Goal: Task Accomplishment & Management: Manage account settings

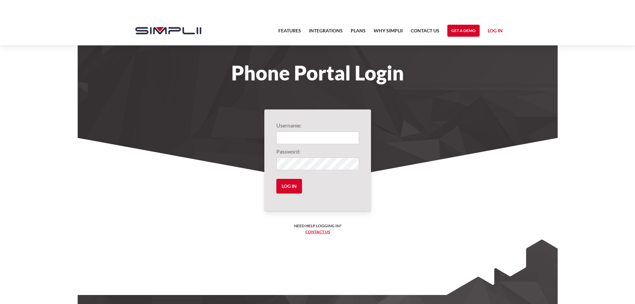
type input "322@CMR"
click at [312, 133] on input "322@CMR" at bounding box center [317, 137] width 83 height 13
click at [287, 189] on input "Log in" at bounding box center [289, 186] width 26 height 15
click at [291, 187] on input "Log in" at bounding box center [289, 186] width 26 height 15
click at [289, 190] on input "Log in" at bounding box center [289, 186] width 26 height 15
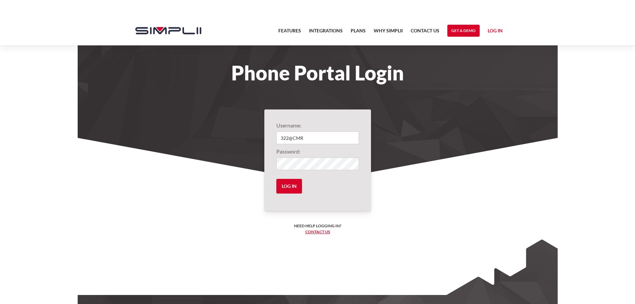
click at [329, 157] on form "Username: 322@CMR Password: Log in" at bounding box center [317, 159] width 83 height 77
click at [292, 189] on input "Log in" at bounding box center [289, 186] width 26 height 15
click at [291, 188] on input "Log in" at bounding box center [289, 186] width 26 height 15
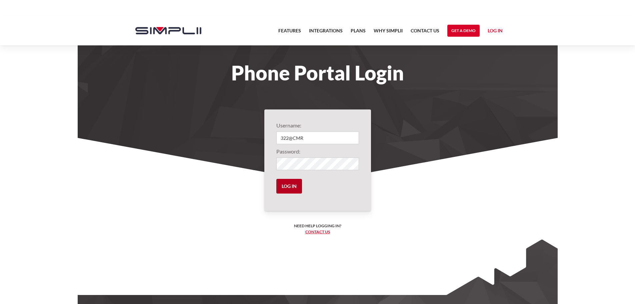
click at [291, 188] on input "Log in" at bounding box center [289, 186] width 26 height 15
click at [282, 192] on input "Log in" at bounding box center [289, 186] width 26 height 15
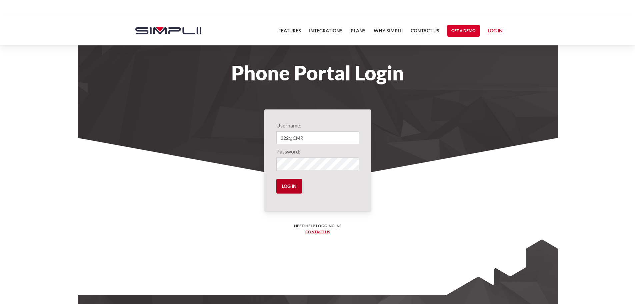
click at [293, 179] on input "Log in" at bounding box center [289, 186] width 26 height 15
click at [304, 128] on label"] "Username:" at bounding box center [317, 125] width 83 height 8
click at [310, 141] on input "322@CMR" at bounding box center [317, 137] width 83 height 13
click at [238, 158] on section "Username: 322@CMR Password: Log in Need help logging in? ‍ Contact us Logging i…" at bounding box center [318, 224] width 480 height 173
click at [276, 179] on input "Log in" at bounding box center [289, 186] width 26 height 15
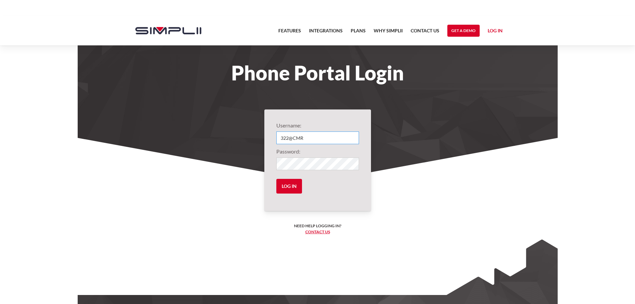
drag, startPoint x: 317, startPoint y: 140, endPoint x: 262, endPoint y: 139, distance: 55.0
click at [262, 139] on section "Username: 322@CMR Password: Log in Need help logging in? ‍ Contact us Logging i…" at bounding box center [318, 224] width 480 height 173
type input "322@CMR"
click at [295, 184] on input "Log in" at bounding box center [289, 186] width 26 height 15
click at [290, 187] on input "Log in" at bounding box center [289, 186] width 26 height 15
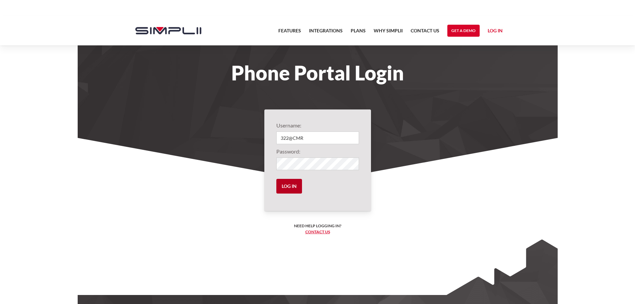
click at [290, 187] on input "Log in" at bounding box center [289, 186] width 26 height 15
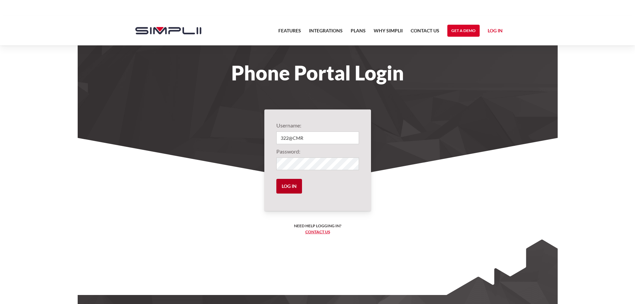
click at [290, 187] on input "Log in" at bounding box center [289, 186] width 26 height 15
click at [489, 31] on link "Log in" at bounding box center [495, 32] width 15 height 10
